Goal: Information Seeking & Learning: Find specific page/section

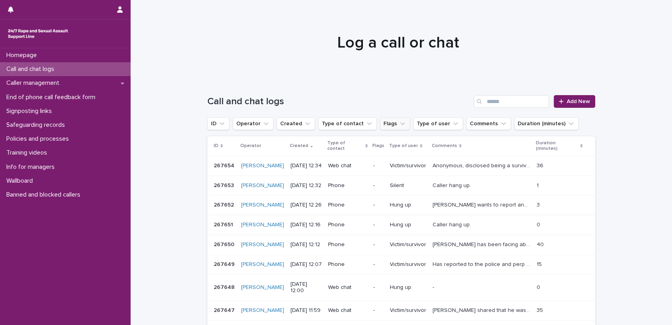
click at [399, 124] on icon "Flags" at bounding box center [403, 124] width 8 height 8
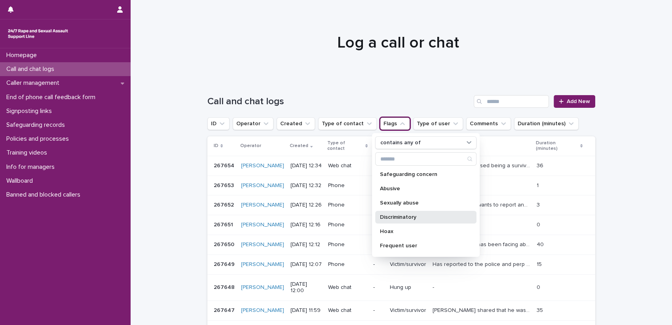
click at [388, 215] on p "Discriminatory" at bounding box center [422, 217] width 84 height 6
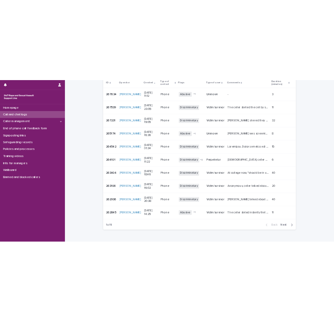
scroll to position [79, 0]
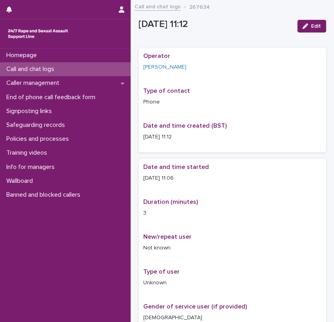
click at [278, 148] on div "Operator [PERSON_NAME] Type of contact Phone Date and time created (BST) [DATE]…" at bounding box center [233, 100] width 188 height 105
click at [150, 6] on link "Call and chat logs" at bounding box center [158, 6] width 46 height 9
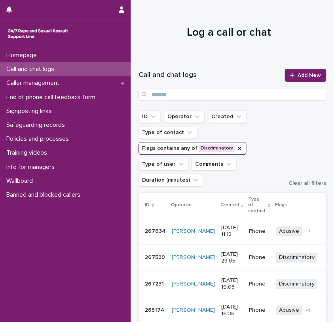
click at [314, 264] on td "Discriminatory + 0" at bounding box center [301, 257] width 56 height 27
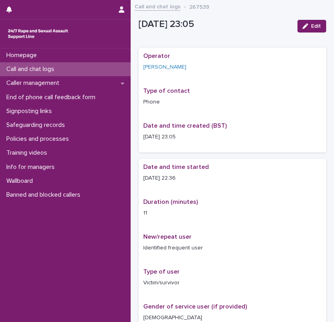
click at [160, 4] on link "Call and chat logs" at bounding box center [158, 6] width 46 height 9
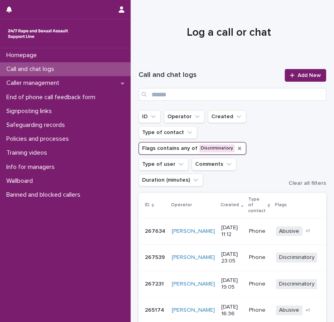
click at [236, 146] on icon "Flags" at bounding box center [239, 148] width 6 height 6
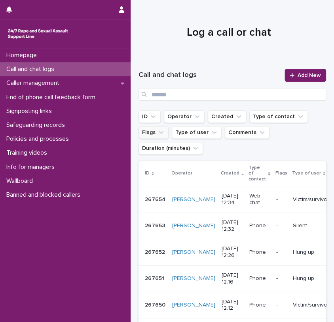
click at [158, 131] on icon "Flags" at bounding box center [161, 132] width 8 height 8
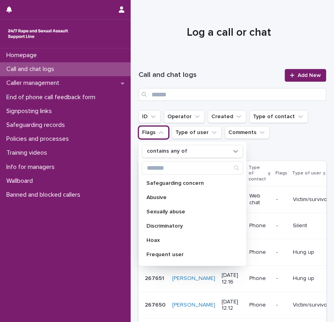
click at [229, 57] on div at bounding box center [229, 29] width 197 height 59
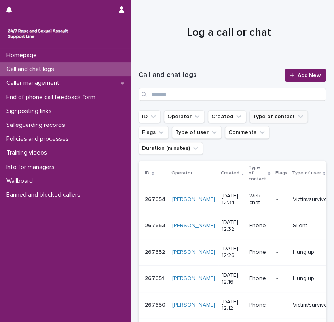
click at [288, 116] on button "Type of contact" at bounding box center [278, 116] width 59 height 13
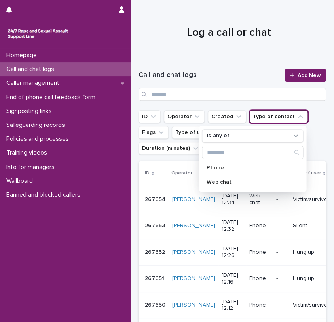
click at [219, 50] on div at bounding box center [229, 29] width 197 height 59
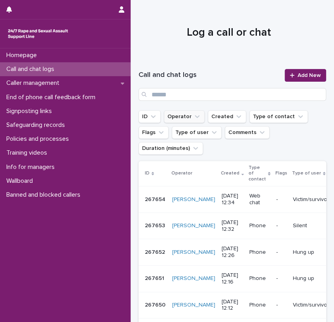
click at [186, 122] on button "Operator" at bounding box center [184, 116] width 41 height 13
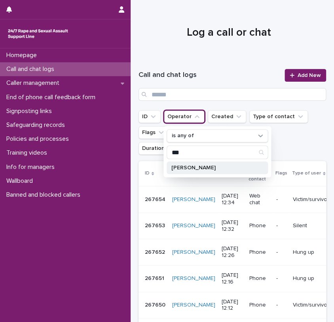
type input "***"
click at [198, 166] on p "[PERSON_NAME]" at bounding box center [213, 168] width 84 height 6
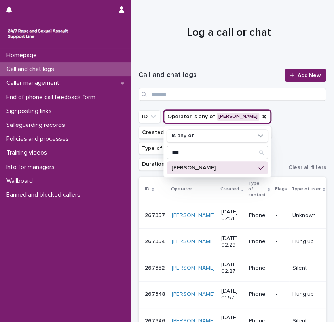
click at [220, 44] on div at bounding box center [229, 29] width 197 height 59
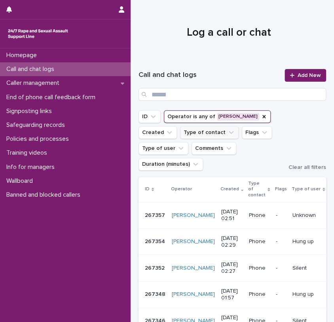
click at [221, 132] on button "Type of contact" at bounding box center [209, 132] width 59 height 13
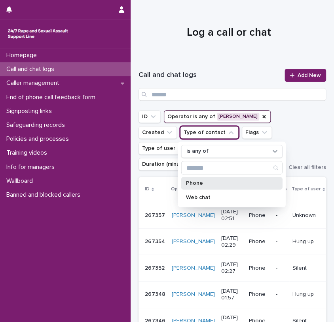
click at [201, 181] on p "Phone" at bounding box center [228, 183] width 84 height 6
click at [219, 62] on div "Call and chat logs Add New" at bounding box center [233, 84] width 188 height 51
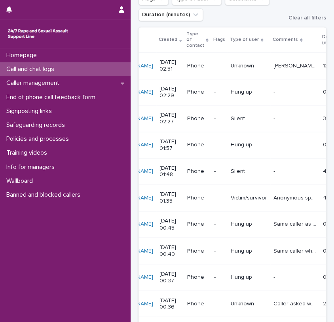
scroll to position [0, 64]
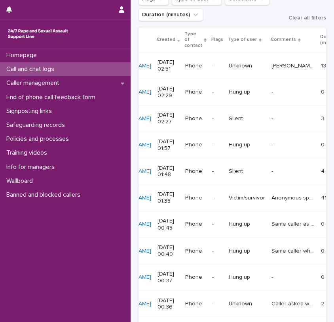
click at [272, 301] on p "Caller asked where I'm from and said she's not comfortable speaking with me." at bounding box center [294, 302] width 45 height 8
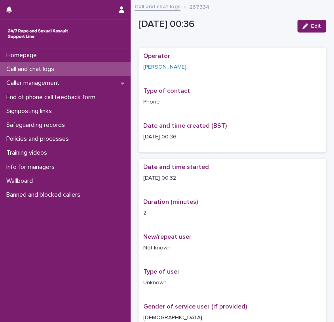
click at [146, 4] on link "Call and chat logs" at bounding box center [158, 6] width 46 height 9
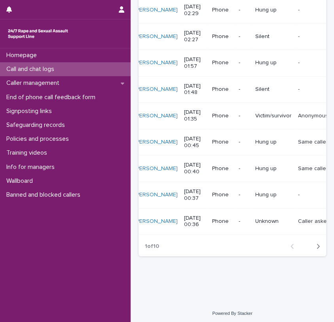
scroll to position [0, 70]
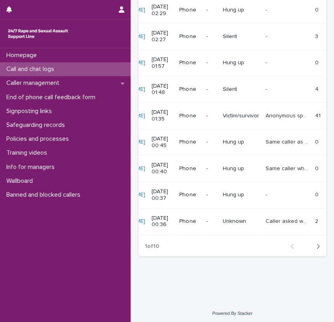
click at [266, 164] on p "Same caller who said she wasn't comfortable speaking with me. She said what's y…" at bounding box center [288, 168] width 45 height 8
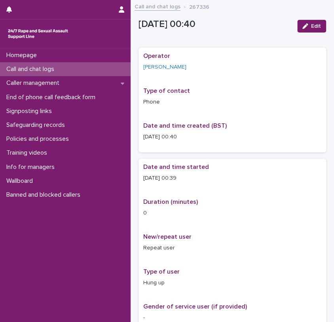
click at [162, 4] on link "Call and chat logs" at bounding box center [158, 6] width 46 height 9
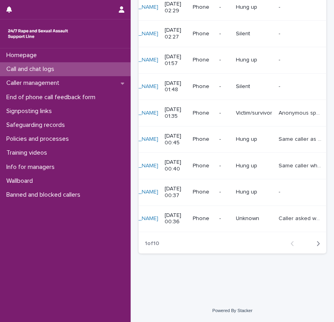
scroll to position [0, 57]
click at [278, 133] on div "Same caller as previous caller Same caller as previous caller" at bounding box center [299, 139] width 43 height 13
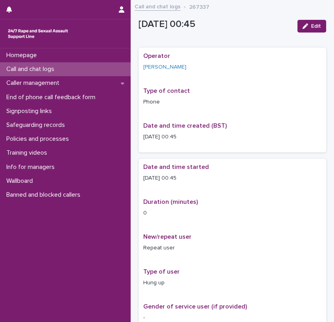
click at [155, 3] on link "Call and chat logs" at bounding box center [158, 6] width 46 height 9
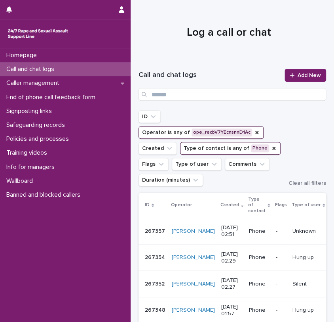
click at [255, 131] on button "Operator is any of ope_recbV7YEcnsnnD1Ac" at bounding box center [201, 132] width 125 height 13
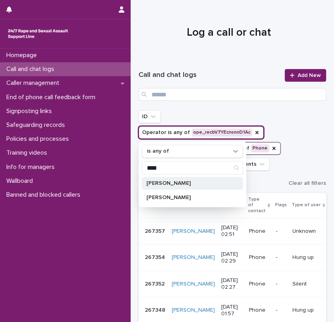
type input "****"
click at [179, 179] on div "[PERSON_NAME]" at bounding box center [192, 183] width 101 height 13
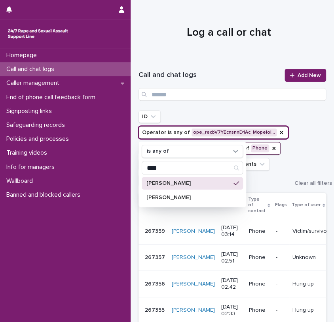
click at [301, 114] on div "ID Operator is any of ope_recbV7YEcnsnnD1Ac, Mopelol… is any of **** [PERSON_NA…" at bounding box center [233, 148] width 188 height 76
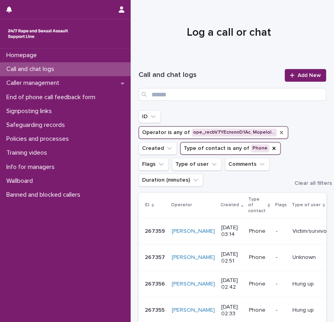
click at [280, 131] on icon "Operator" at bounding box center [281, 132] width 3 height 3
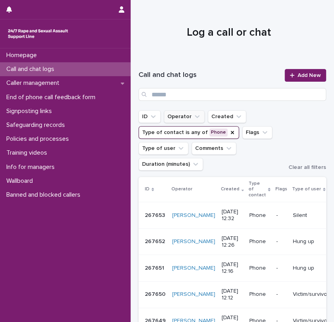
click at [187, 115] on button "Operator" at bounding box center [184, 116] width 41 height 13
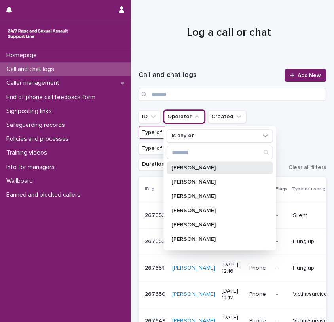
click at [187, 167] on p "[PERSON_NAME]" at bounding box center [215, 168] width 89 height 6
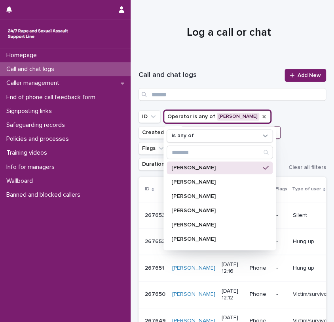
click at [263, 115] on icon "Operator" at bounding box center [264, 116] width 3 height 3
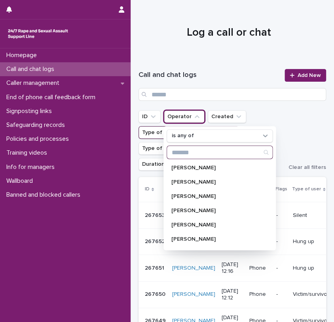
click at [214, 150] on input "Search" at bounding box center [219, 152] width 105 height 13
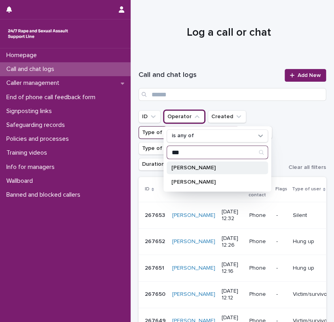
type input "***"
click at [197, 163] on div "[PERSON_NAME]" at bounding box center [217, 167] width 101 height 13
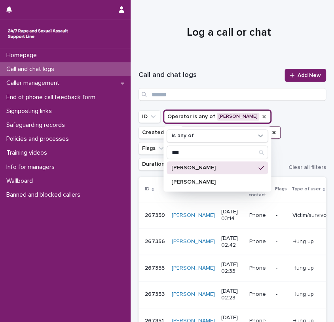
click at [285, 28] on h1 "Log a call or chat" at bounding box center [229, 32] width 181 height 15
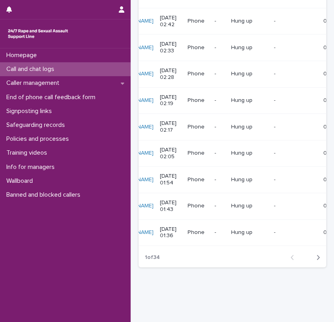
scroll to position [0, 67]
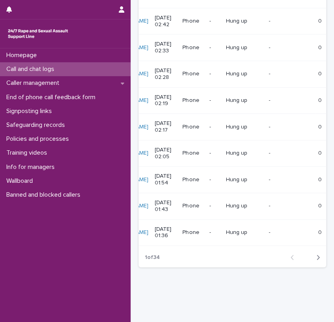
click at [316, 261] on icon "button" at bounding box center [318, 256] width 4 height 7
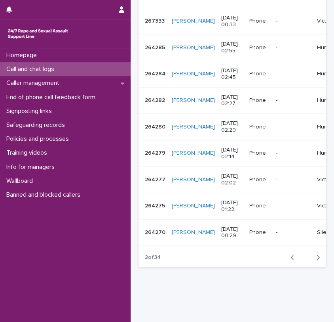
click at [291, 261] on icon "button" at bounding box center [293, 256] width 4 height 7
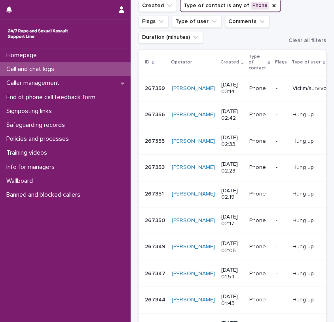
scroll to position [240, 0]
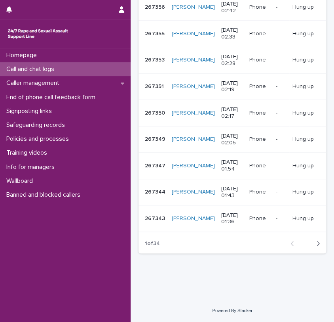
click at [316, 242] on icon "button" at bounding box center [318, 243] width 4 height 7
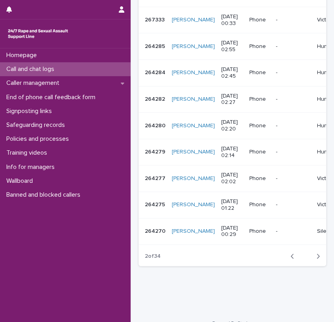
scroll to position [222, 0]
click at [291, 259] on icon "button" at bounding box center [293, 255] width 4 height 7
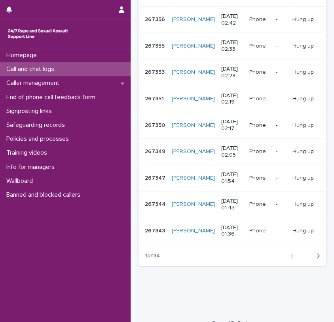
click at [293, 230] on p "Hung up" at bounding box center [311, 230] width 36 height 7
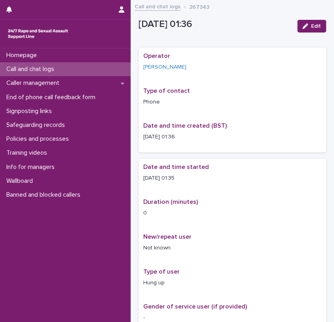
click at [153, 5] on link "Call and chat logs" at bounding box center [158, 6] width 46 height 9
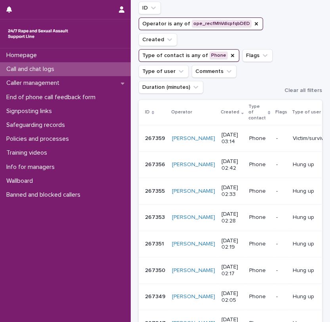
scroll to position [102, 0]
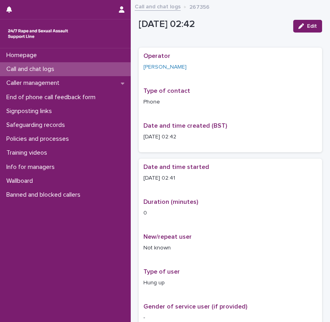
click at [152, 6] on link "Call and chat logs" at bounding box center [158, 6] width 46 height 9
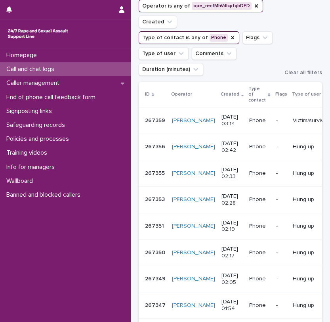
scroll to position [126, 0]
